Goal: Task Accomplishment & Management: Manage account settings

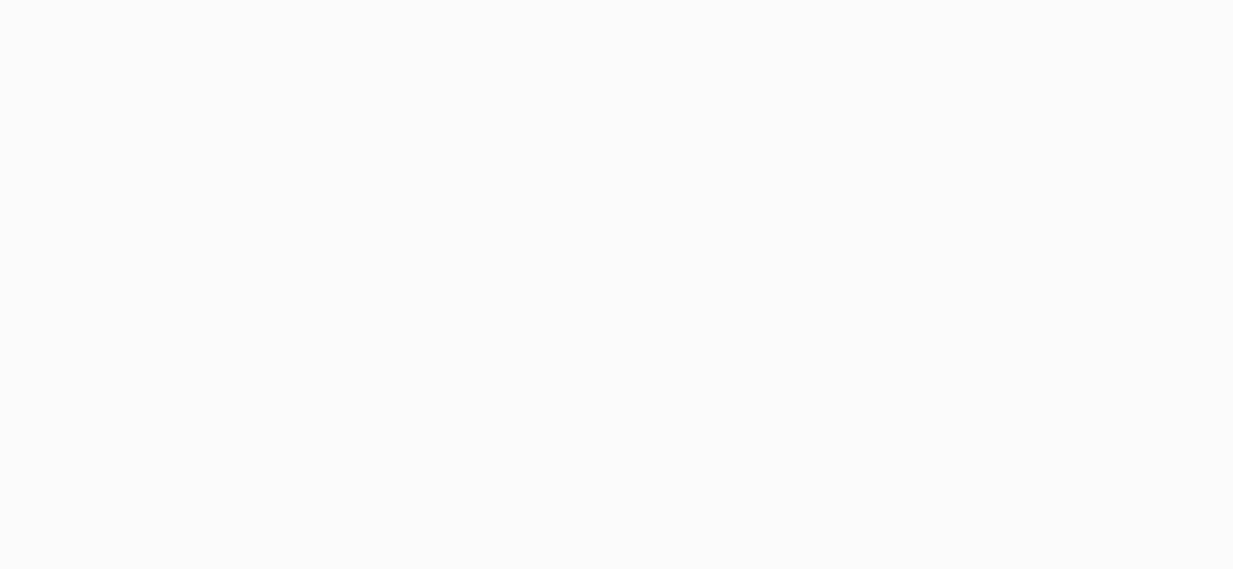
click at [475, 163] on body at bounding box center [616, 284] width 1233 height 569
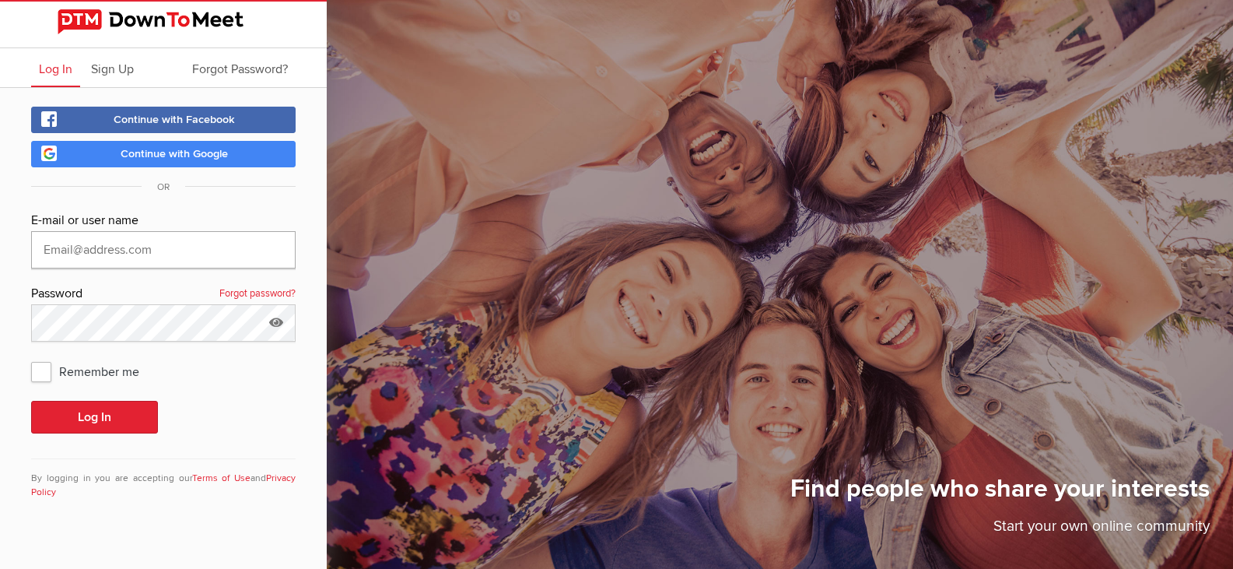
click at [163, 250] on input "text" at bounding box center [163, 249] width 264 height 37
type input "pdolan@graniteins.com"
click at [117, 408] on button "Log In" at bounding box center [94, 417] width 127 height 33
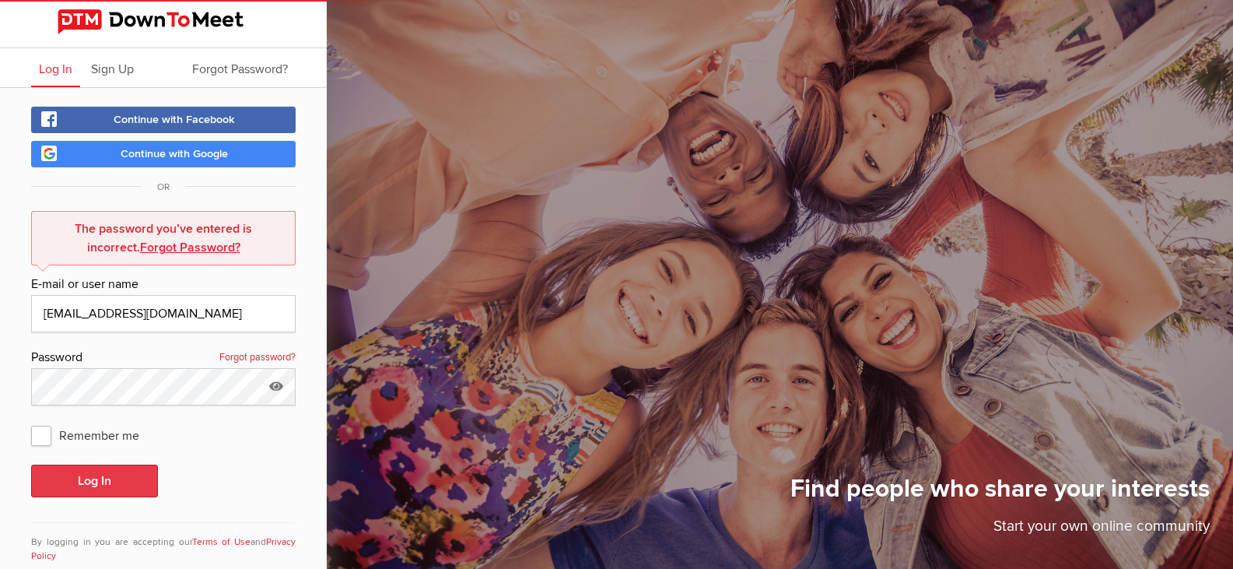
scroll to position [32, 0]
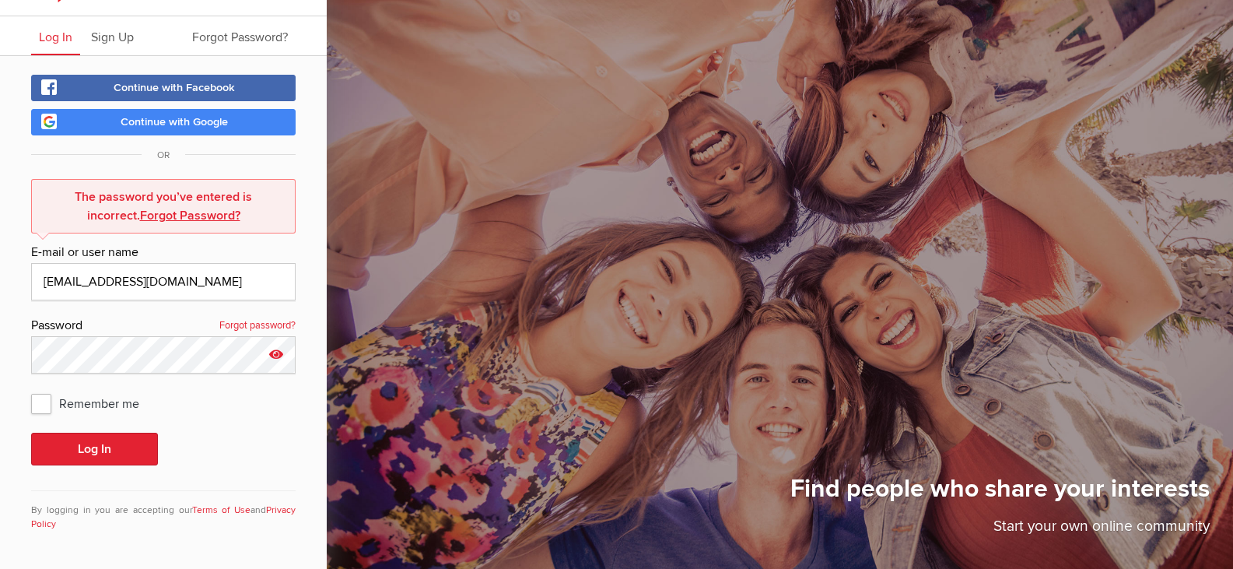
click at [275, 355] on icon at bounding box center [275, 354] width 23 height 36
click at [119, 353] on input "Granite007!@" at bounding box center [163, 354] width 264 height 37
type input "Granite101"
click at [31, 432] on button "Log In" at bounding box center [94, 448] width 127 height 33
